Goal: Task Accomplishment & Management: Use online tool/utility

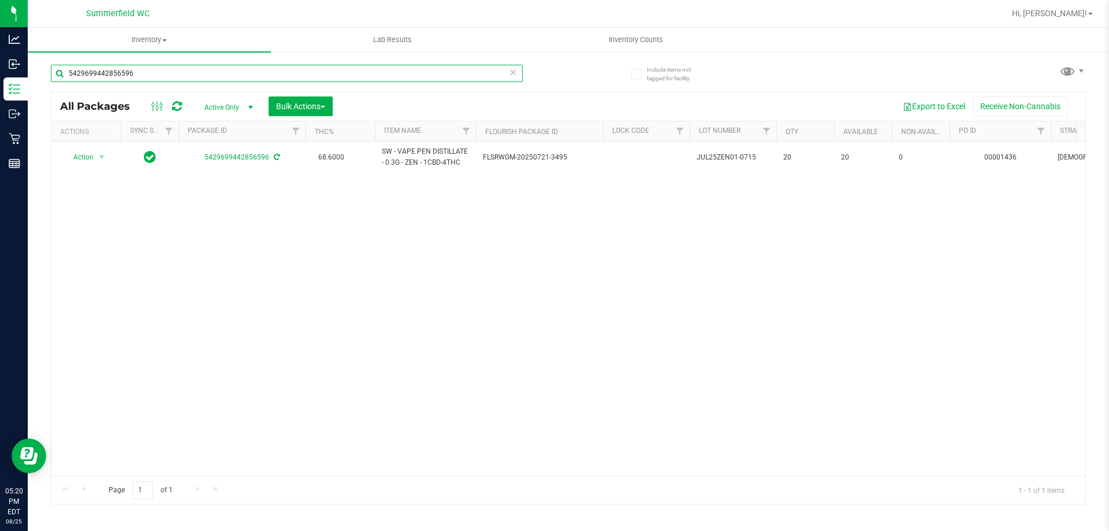
click at [155, 73] on input "5429699442856596" at bounding box center [287, 73] width 472 height 17
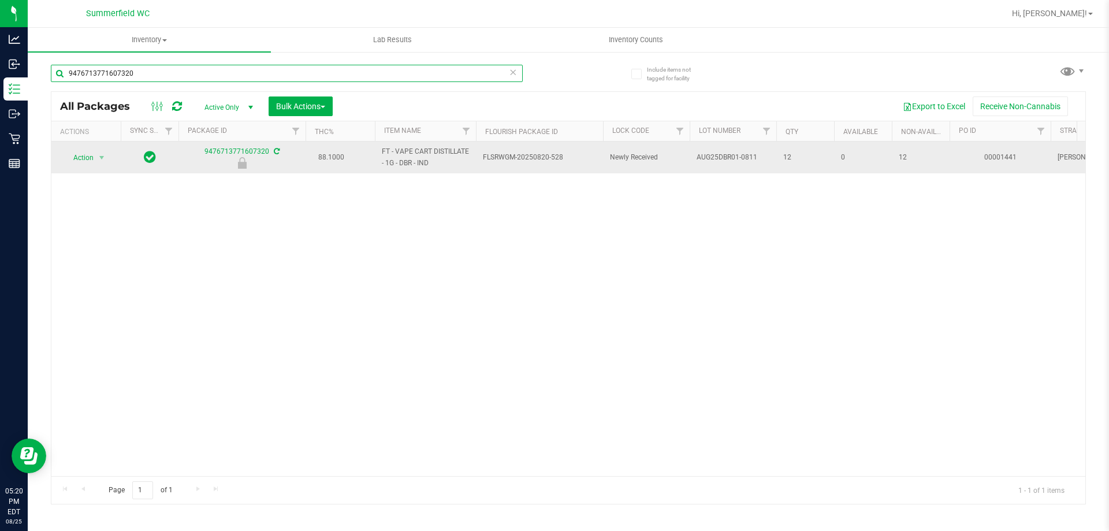
type input "9476713771607320"
click at [88, 167] on td "Action Action Edit attributes Global inventory Locate package Package audit log…" at bounding box center [85, 158] width 69 height 32
click at [89, 158] on span "Action" at bounding box center [78, 158] width 31 height 16
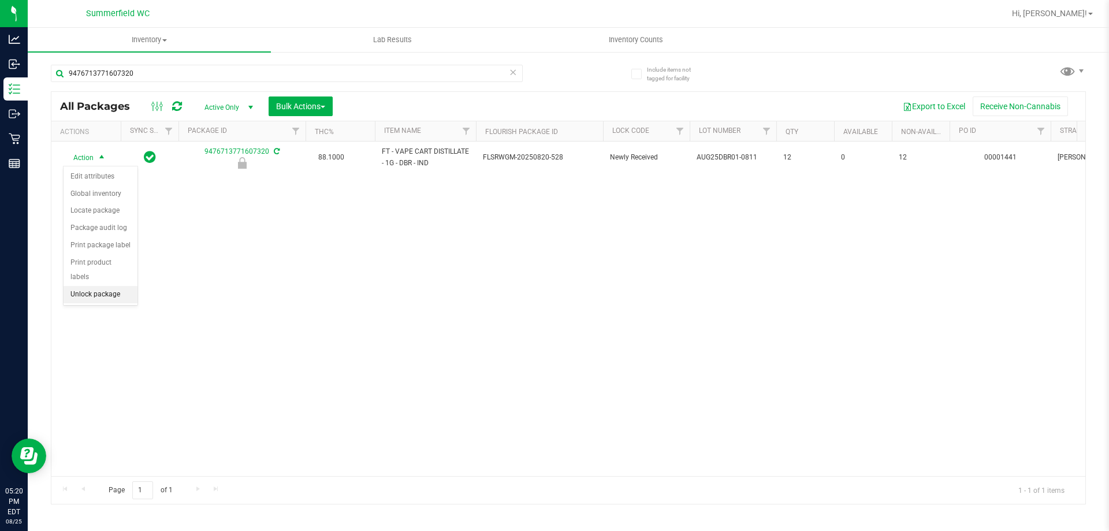
click at [93, 286] on li "Unlock package" at bounding box center [101, 294] width 74 height 17
